Goal: Transaction & Acquisition: Book appointment/travel/reservation

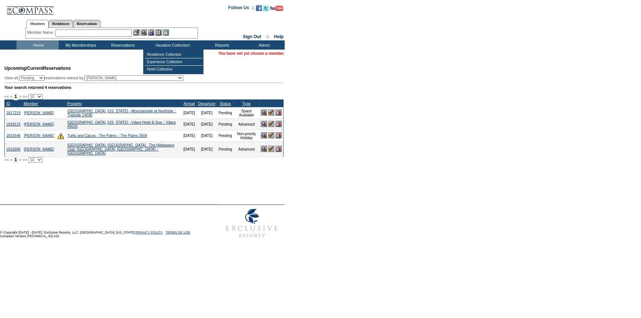
click at [64, 32] on input "text" at bounding box center [93, 32] width 76 height 7
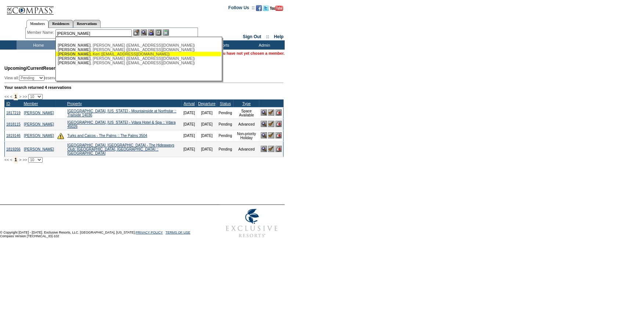
click at [76, 54] on span "[PERSON_NAME]" at bounding box center [74, 54] width 33 height 4
type input "Carlstrom, Keri (kclv1063@gmail.com)"
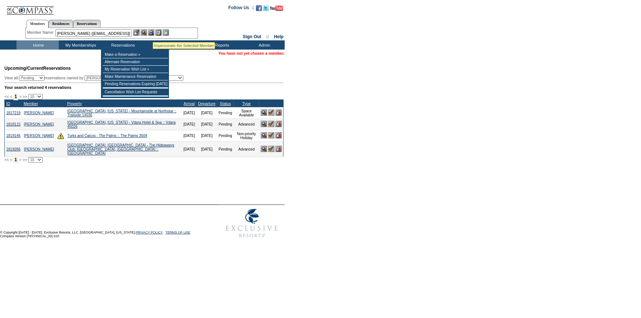
click at [153, 33] on img at bounding box center [151, 32] width 6 height 6
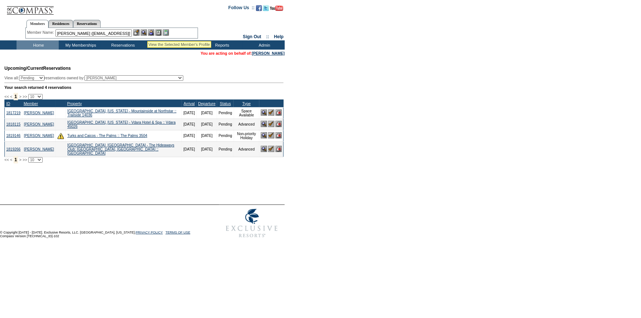
click at [146, 32] on img at bounding box center [144, 32] width 6 height 6
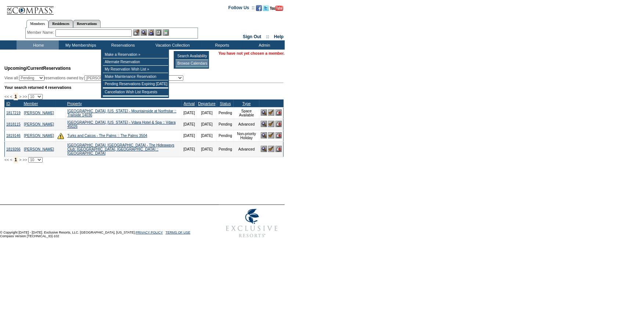
click at [186, 62] on td "Browse Calendars" at bounding box center [192, 63] width 33 height 7
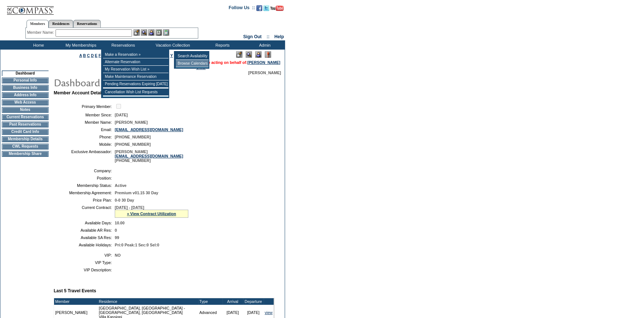
click at [192, 63] on td "Browse Calendars" at bounding box center [192, 63] width 33 height 7
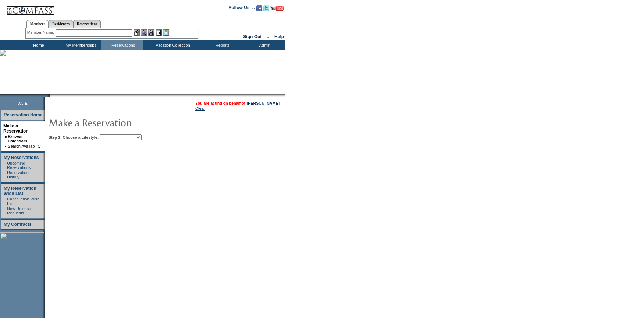
click at [149, 141] on table "You are acting on behalf of: Keri Carlstrom Clear Step 1: Choose a Lifestyle: B…" at bounding box center [187, 120] width 285 height 46
click at [141, 137] on select "Beach Leisure Metropolitan Mountain OIAL for Adventure OIAL for Couples OIAL fo…" at bounding box center [121, 138] width 42 height 6
select select "Beach"
click at [112, 135] on select "Beach Leisure Metropolitan Mountain OIAL for Adventure OIAL for Couples OIAL fo…" at bounding box center [121, 138] width 42 height 6
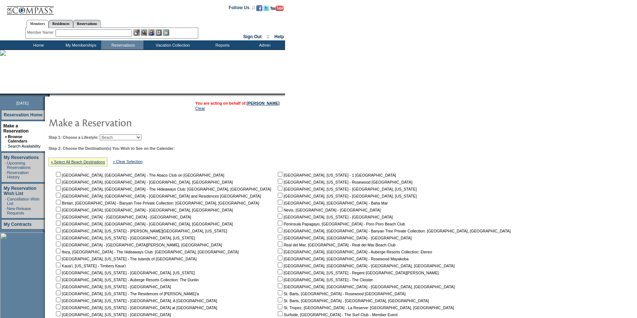
click at [61, 272] on input "checkbox" at bounding box center [58, 272] width 5 height 5
checkbox input "true"
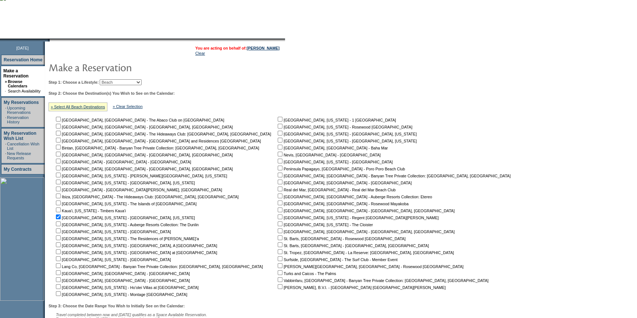
scroll to position [125, 0]
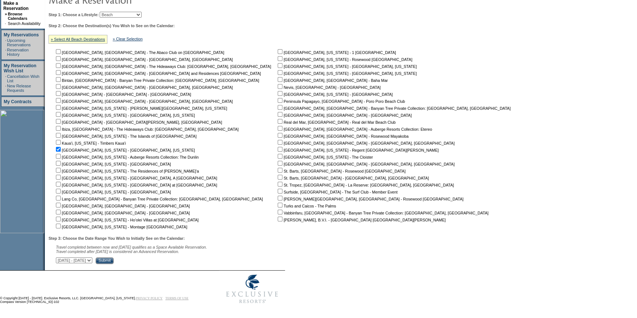
click at [92, 260] on select "October 3, 2025 - November 17, 2025 November 18, 2025 - January 1, 2026 January…" at bounding box center [74, 261] width 36 height 6
select select "4/2/2026|5/16/2026"
click at [60, 258] on select "October 3, 2025 - November 17, 2025 November 18, 2025 - January 1, 2026 January…" at bounding box center [74, 261] width 36 height 6
click at [114, 258] on input "Submit" at bounding box center [105, 261] width 18 height 7
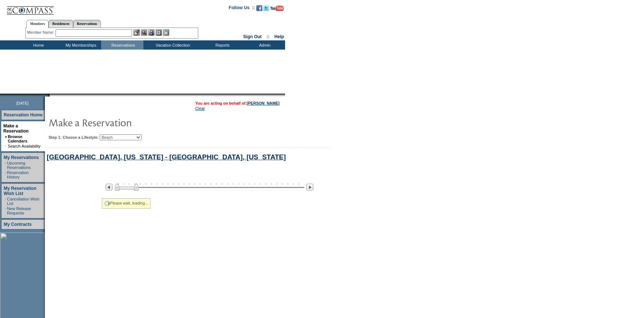
select select "Beach"
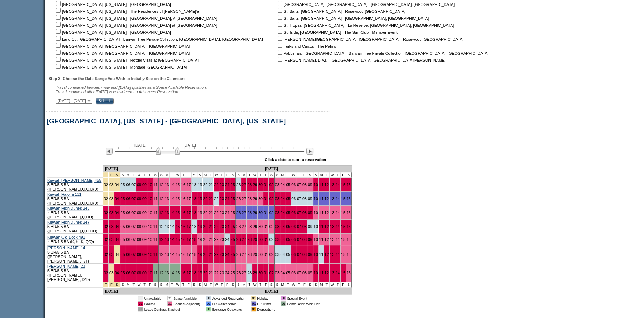
scroll to position [315, 0]
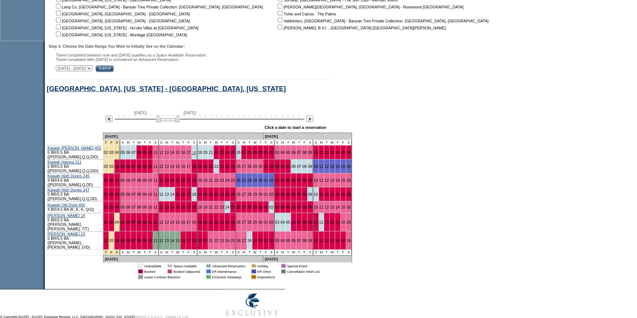
click at [192, 153] on link "18" at bounding box center [194, 152] width 4 height 4
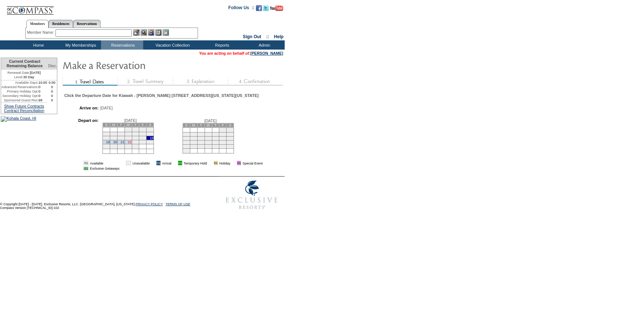
click at [132, 144] on link "22" at bounding box center [130, 142] width 4 height 4
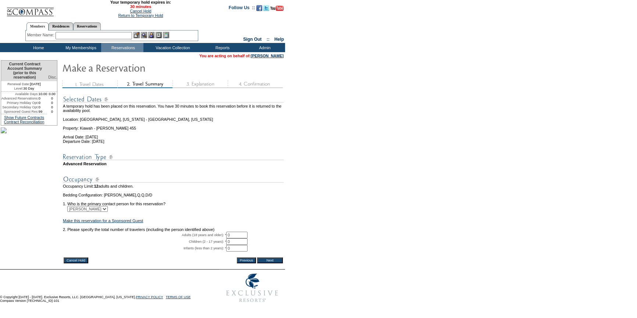
drag, startPoint x: 237, startPoint y: 246, endPoint x: 213, endPoint y: 248, distance: 23.6
click at [214, 239] on tr "Adults (18 years and older): * 0 * *" at bounding box center [173, 235] width 221 height 7
type input "2"
click at [277, 264] on input "Next" at bounding box center [270, 261] width 26 height 6
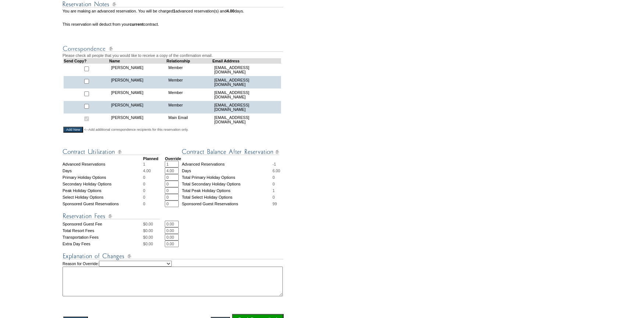
scroll to position [234, 0]
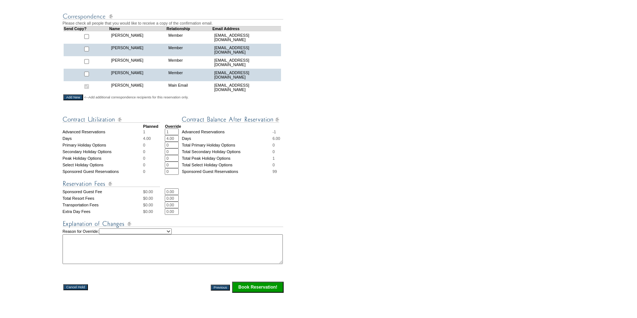
click at [168, 234] on select "Creating Continuous Stay Days Rebooked After Cancellation Editing Occupant Expe…" at bounding box center [135, 232] width 73 height 6
select select "1044"
click at [108, 233] on select "Creating Continuous Stay Days Rebooked After Cancellation Editing Occupant Expe…" at bounding box center [135, 232] width 73 height 6
drag, startPoint x: 131, startPoint y: 272, endPoint x: 133, endPoint y: 261, distance: 10.8
click at [132, 268] on tbody "Planned Override Advanced Reservations 1 1 * * Advanced Reservations -1 Days 4.…" at bounding box center [173, 202] width 222 height 183
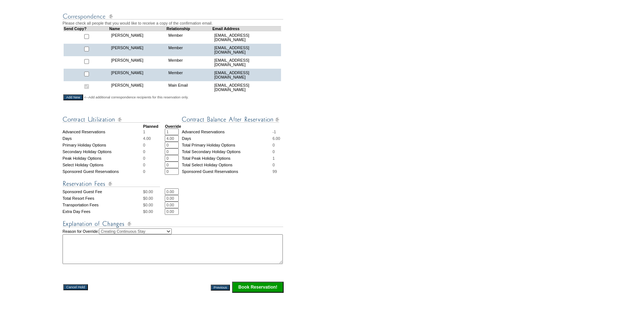
click at [133, 258] on textarea at bounding box center [172, 249] width 220 height 30
type textarea "pending to work through the AR"
click at [272, 293] on input "Book Reservation!" at bounding box center [257, 287] width 51 height 11
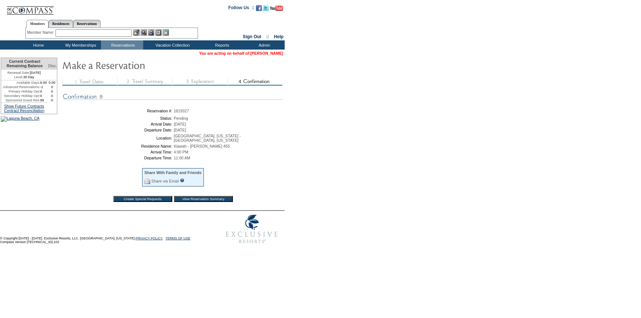
click at [269, 55] on link "[PERSON_NAME]" at bounding box center [267, 53] width 33 height 4
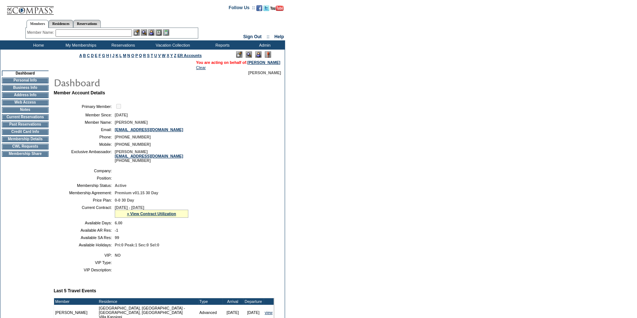
click at [40, 140] on td "Membership Details" at bounding box center [25, 139] width 47 height 6
click at [167, 214] on link "» View Contract Utilization" at bounding box center [151, 214] width 49 height 4
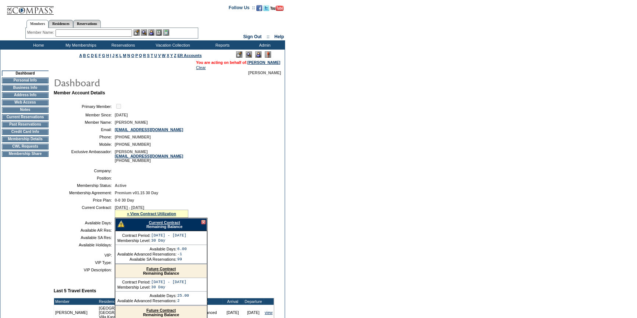
click at [166, 224] on link "Current Contract" at bounding box center [163, 223] width 31 height 4
click at [98, 24] on link "Reservations" at bounding box center [87, 24] width 28 height 8
click at [79, 35] on input "text" at bounding box center [70, 32] width 32 height 7
paste input "1743440"
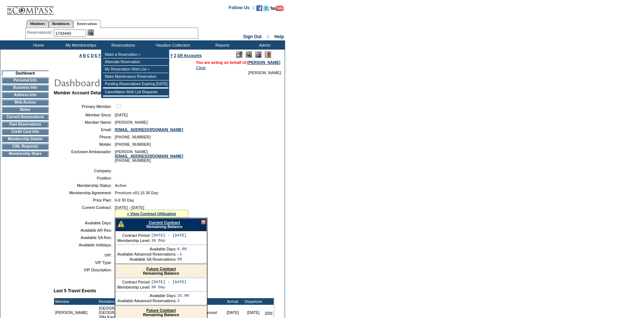
type input "1743440"
click at [94, 32] on img at bounding box center [90, 32] width 6 height 6
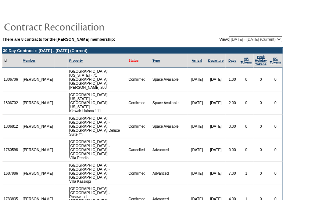
click at [129, 62] on link "Status" at bounding box center [134, 61] width 10 height 4
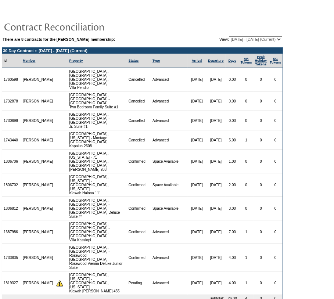
drag, startPoint x: 21, startPoint y: 130, endPoint x: 4, endPoint y: 129, distance: 16.9
click at [4, 130] on td "1743440" at bounding box center [11, 139] width 19 height 19
copy td "1743440"
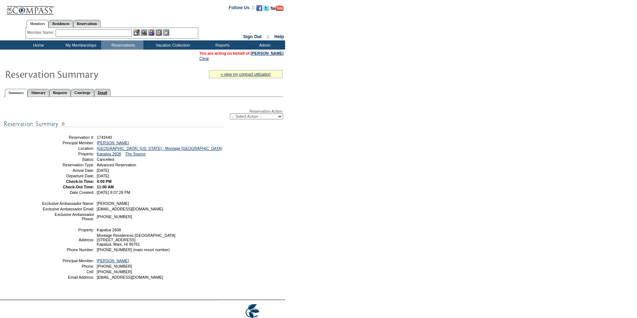
click at [111, 91] on link "Detail" at bounding box center [102, 93] width 17 height 8
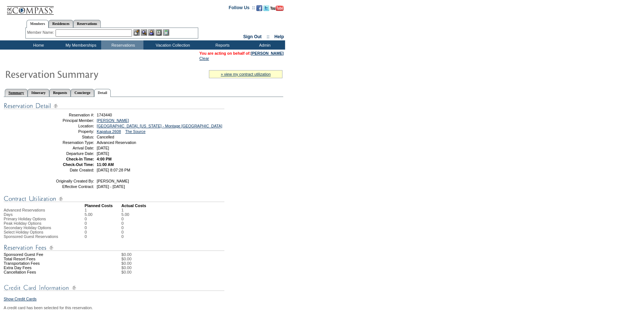
click at [13, 92] on link "Summary" at bounding box center [16, 93] width 23 height 8
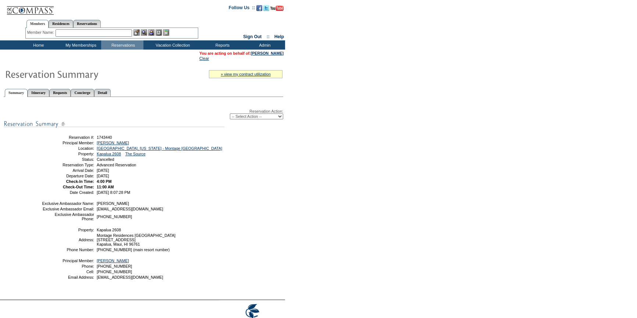
click at [269, 117] on select "-- Select Action -- Modify Reservation Dates Modify Reservation Cost Modify Occ…" at bounding box center [256, 117] width 53 height 6
select select "ChangeCost"
click at [230, 114] on select "-- Select Action -- Modify Reservation Dates Modify Reservation Cost Modify Occ…" at bounding box center [256, 117] width 53 height 6
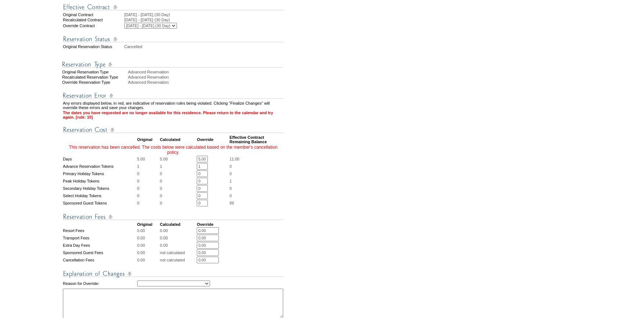
scroll to position [167, 0]
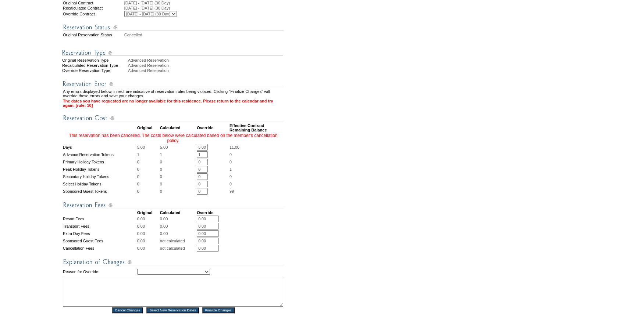
drag, startPoint x: 206, startPoint y: 161, endPoint x: 185, endPoint y: 159, distance: 20.7
click at [185, 151] on tr "Days 5.00 5.00 5.00 * * 11.00" at bounding box center [173, 147] width 221 height 7
type input "0.0"
drag, startPoint x: 207, startPoint y: 169, endPoint x: 179, endPoint y: 159, distance: 30.2
click at [179, 163] on tbody "Any errors displayed below, in red, are indicative of reservation rules being v…" at bounding box center [173, 193] width 221 height 239
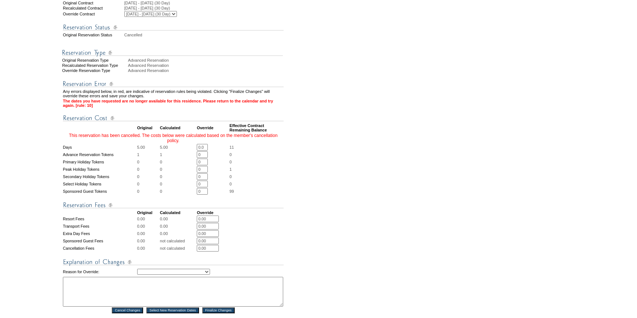
type input "0"
click at [188, 275] on select "Creating Continuous Stay Days Rebooked After Cancellation Editing Occupant Expe…" at bounding box center [173, 272] width 73 height 6
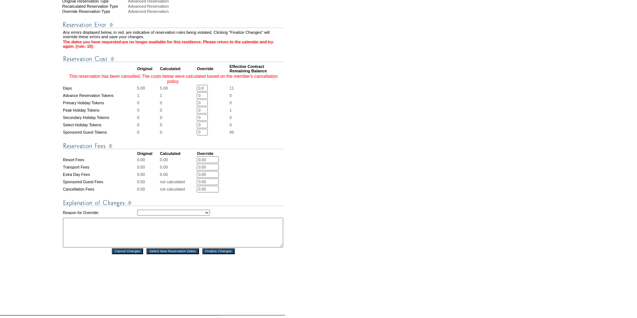
scroll to position [234, 0]
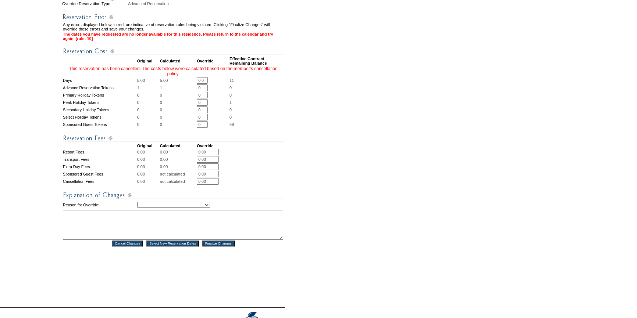
click at [177, 208] on select "Creating Continuous Stay Days Rebooked After Cancellation Editing Occupant Expe…" at bounding box center [173, 205] width 73 height 6
select select "1036"
click at [137, 208] on select "Creating Continuous Stay Days Rebooked After Cancellation Editing Occupant Expe…" at bounding box center [173, 205] width 73 height 6
click at [162, 239] on textarea at bounding box center [173, 225] width 220 height 30
drag, startPoint x: 77, startPoint y: 228, endPoint x: 29, endPoint y: 225, distance: 47.9
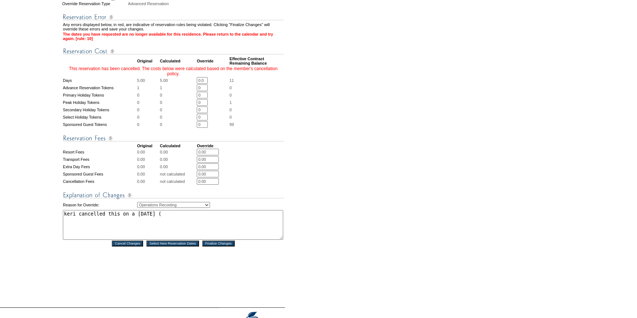
click at [29, 225] on tr "1. Modify Dates 2. Modify Costs Reservation #: 1743440 Principal Member: Carlst…" at bounding box center [142, 63] width 283 height 462
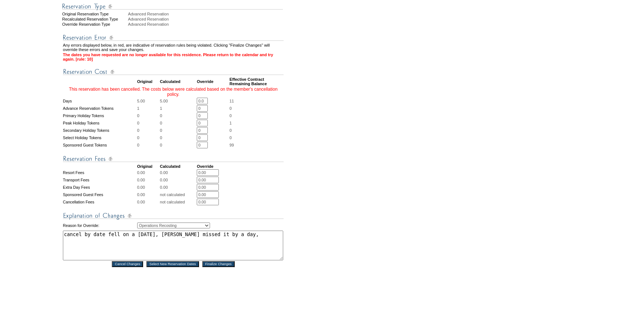
scroll to position [267, 0]
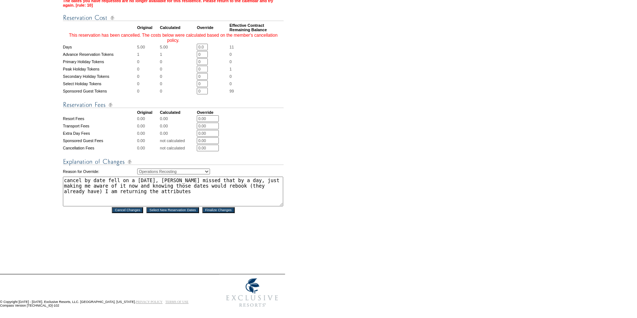
type textarea "cancel by date fell on a saturday, keri missed that by a day, just making me aw…"
click at [221, 213] on input "Finalize Changes" at bounding box center [218, 210] width 32 height 6
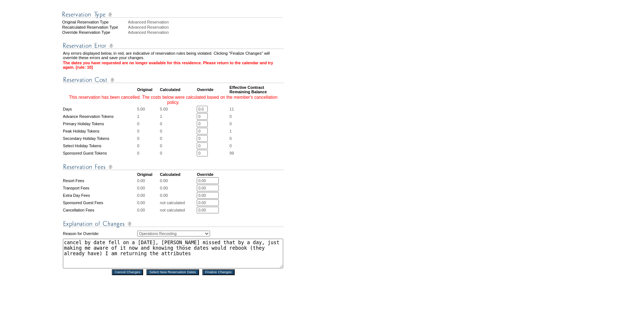
scroll to position [288, 0]
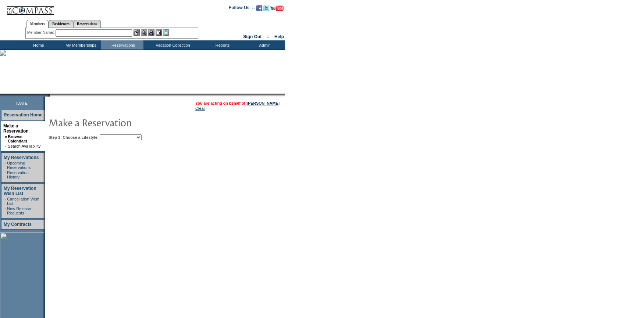
click at [129, 139] on select "Beach Leisure Metropolitan Mountain OIAL for Adventure OIAL for Couples OIAL fo…" at bounding box center [121, 138] width 42 height 6
select select "Beach"
click at [112, 135] on select "Beach Leisure Metropolitan Mountain OIAL for Adventure OIAL for Couples OIAL fo…" at bounding box center [121, 138] width 42 height 6
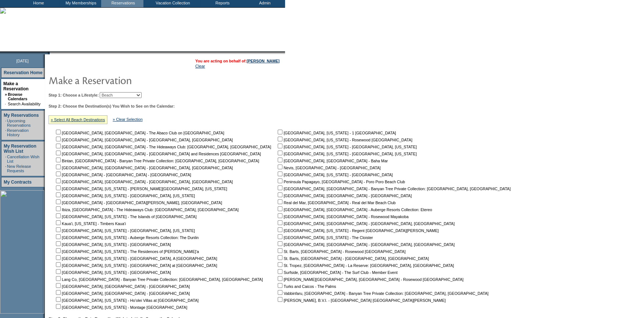
scroll to position [125, 0]
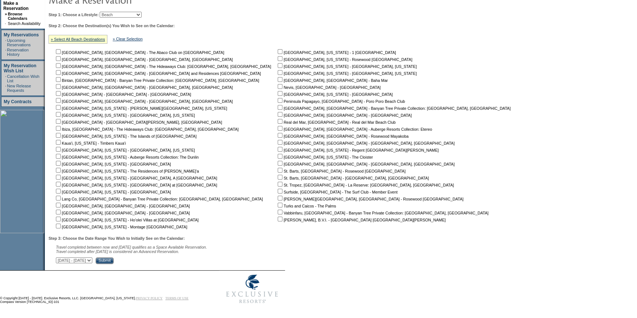
click at [65, 218] on nobr "Maui, Hawaii - Ho'olei Villas at Grand Wailea" at bounding box center [126, 220] width 144 height 4
click at [59, 218] on nobr "Maui, Hawaii - Ho'olei Villas at Grand Wailea" at bounding box center [126, 220] width 144 height 4
click at [61, 224] on input "checkbox" at bounding box center [58, 226] width 5 height 5
checkbox input "true"
click at [60, 218] on input "checkbox" at bounding box center [58, 219] width 5 height 5
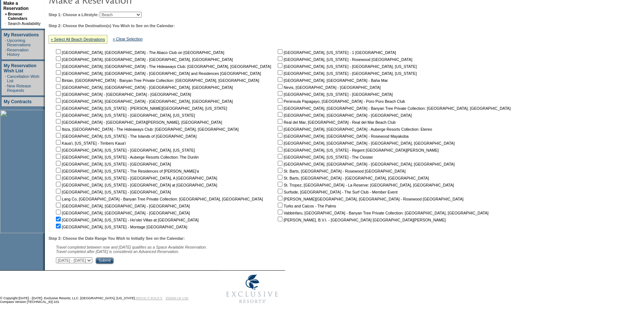
click at [61, 217] on input "checkbox" at bounding box center [58, 219] width 5 height 5
checkbox input "false"
click at [70, 261] on select "October 3, 2025 - November 17, 2025 November 18, 2025 - January 1, 2026 January…" at bounding box center [74, 261] width 36 height 6
select select "1/2/2026|2/15/2026"
click at [60, 258] on select "October 3, 2025 - November 17, 2025 November 18, 2025 - January 1, 2026 January…" at bounding box center [74, 261] width 36 height 6
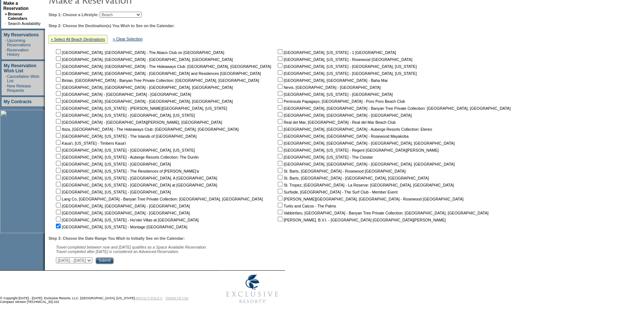
click at [165, 257] on div "Step 3: Choose the Date Range You Wish to Initially See on the Calendar: Travel…" at bounding box center [282, 250] width 467 height 28
click at [114, 258] on input "Submit" at bounding box center [105, 261] width 18 height 7
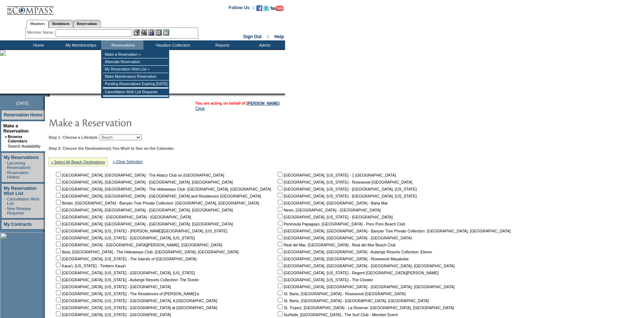
click at [118, 31] on input "text" at bounding box center [93, 32] width 76 height 7
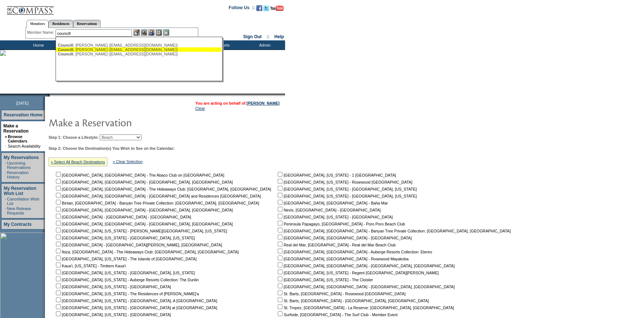
click at [125, 49] on div "[PERSON_NAME] ([EMAIL_ADDRESS][DOMAIN_NAME])" at bounding box center [139, 49] width 162 height 4
type input "[PERSON_NAME] ([EMAIL_ADDRESS][DOMAIN_NAME])"
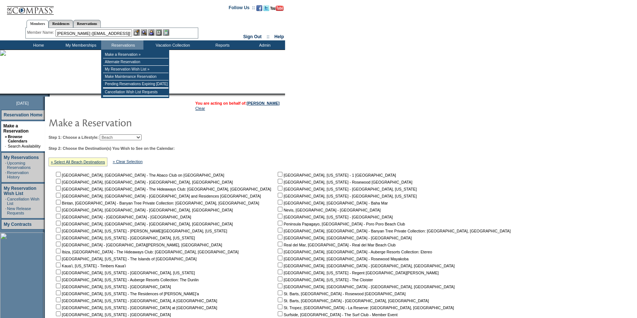
click at [151, 32] on img at bounding box center [151, 32] width 6 height 6
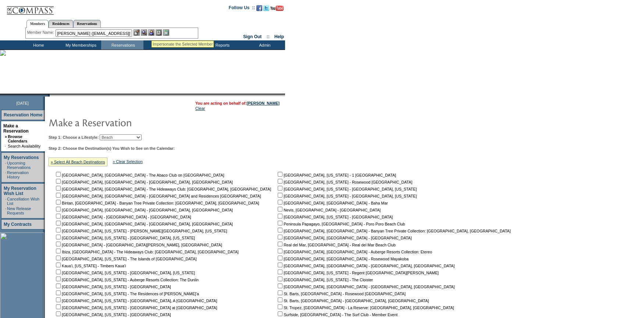
click at [146, 33] on img at bounding box center [144, 32] width 6 height 6
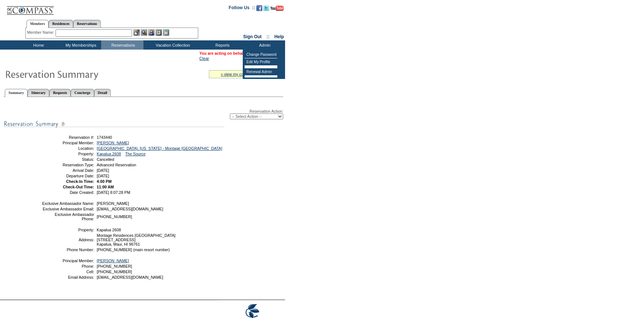
click at [319, 96] on form "Follow Us ::" at bounding box center [318, 168] width 637 height 337
click at [266, 54] on link "[PERSON_NAME]" at bounding box center [267, 53] width 33 height 4
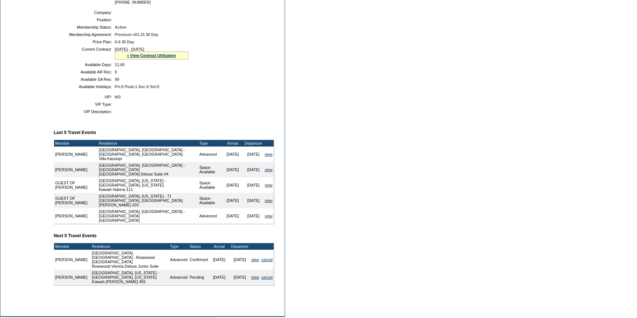
scroll to position [63, 0]
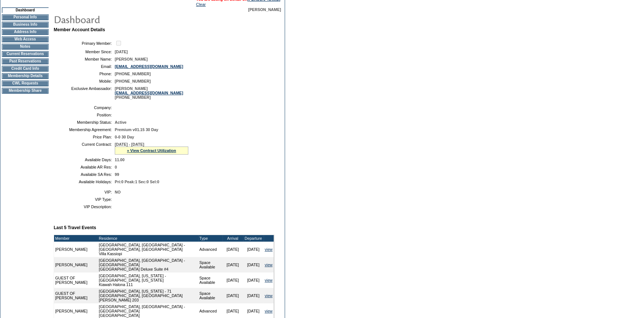
click at [34, 79] on td "Membership Details" at bounding box center [25, 76] width 47 height 6
